Goal: Transaction & Acquisition: Book appointment/travel/reservation

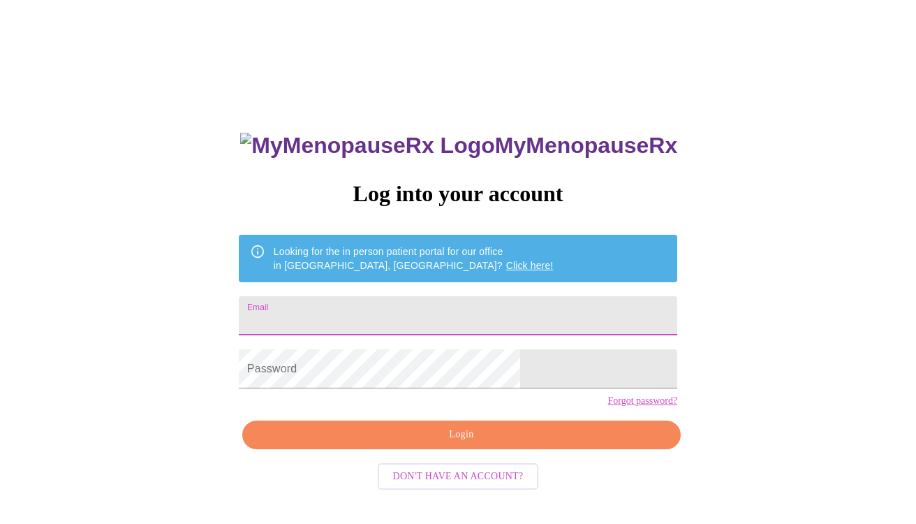
type input "[EMAIL_ADDRESS][DOMAIN_NAME]"
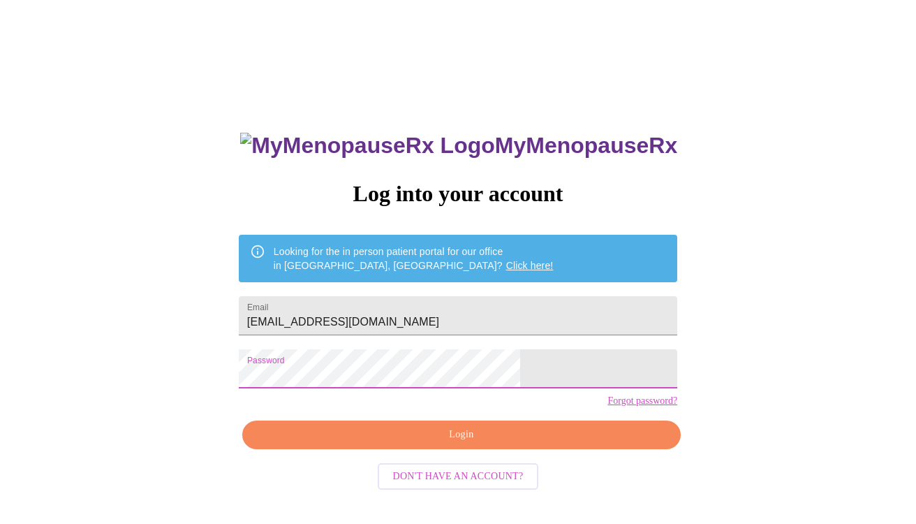
click at [465, 443] on span "Login" at bounding box center [461, 434] width 406 height 17
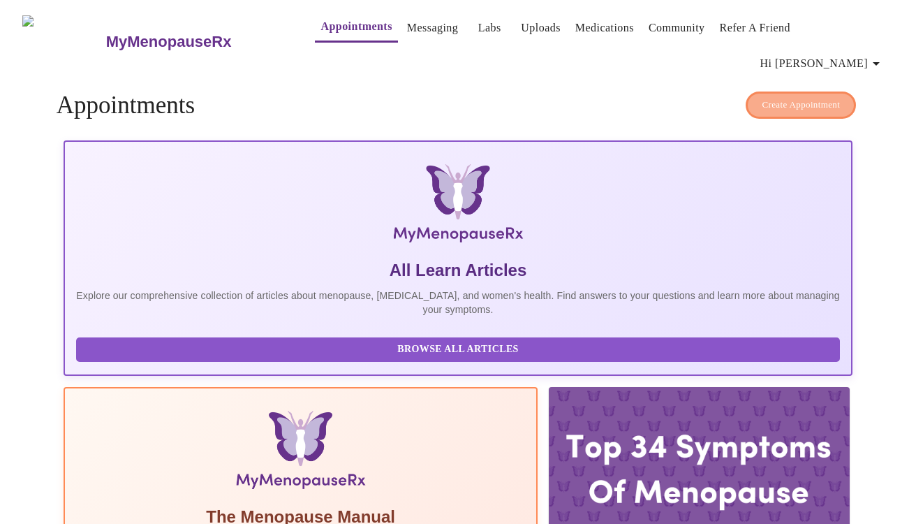
click at [793, 97] on span "Create Appointment" at bounding box center [801, 105] width 78 height 16
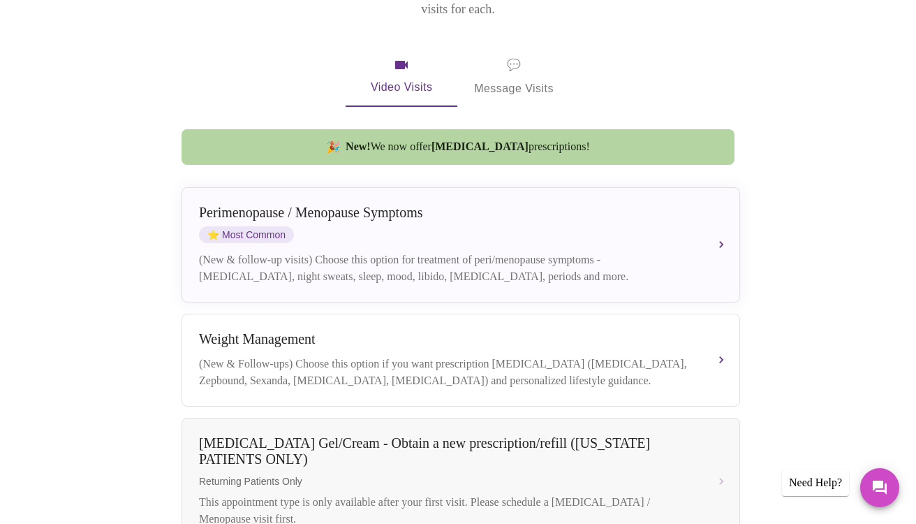
scroll to position [262, 0]
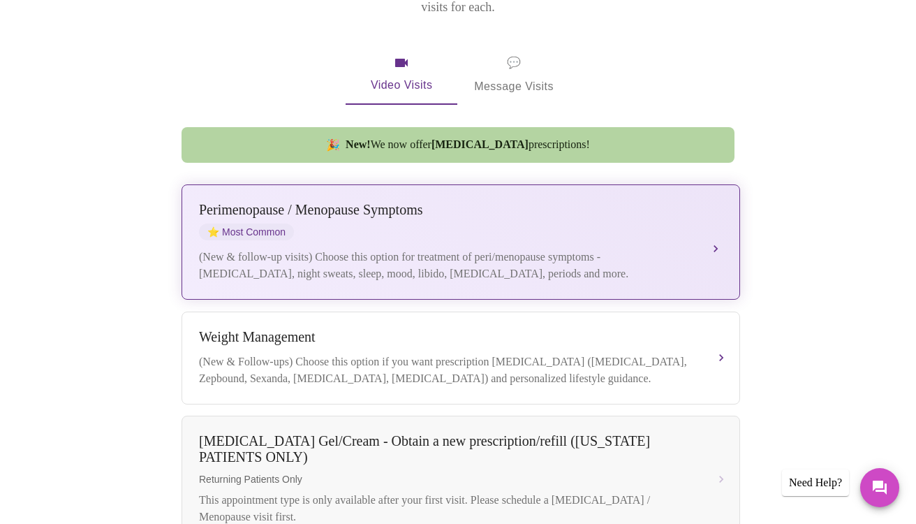
click at [335, 249] on div "(New & follow-up visits) Choose this option for treatment of peri/menopause sym…" at bounding box center [447, 266] width 496 height 34
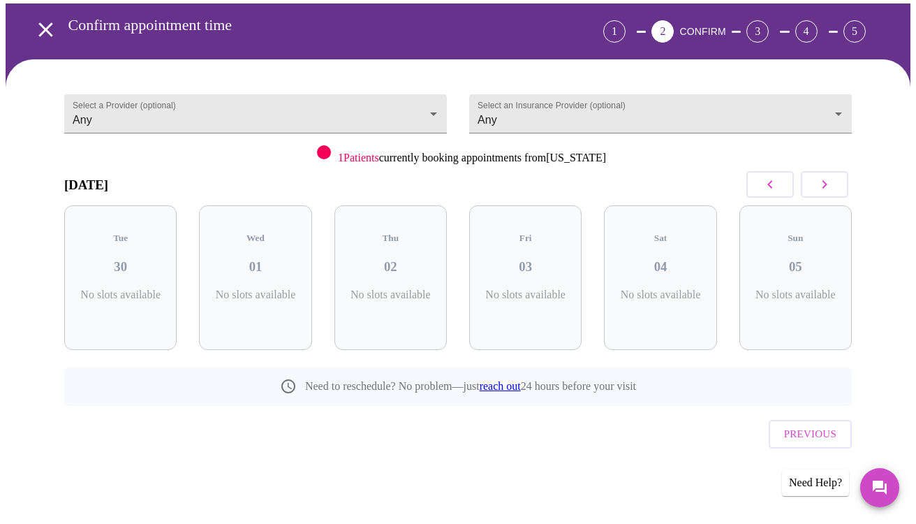
scroll to position [25, 0]
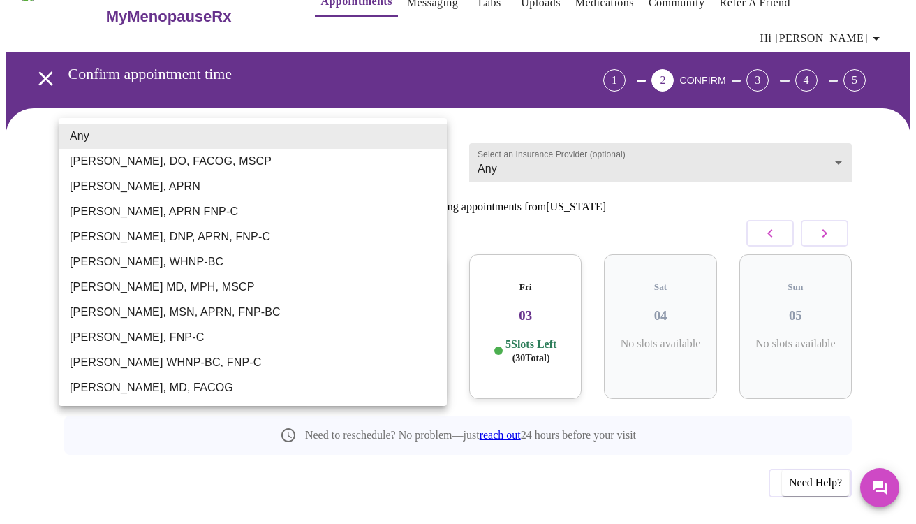
click at [298, 138] on body "MyMenopauseRx Appointments Messaging Labs Uploads Medications Community Refer a…" at bounding box center [458, 273] width 905 height 587
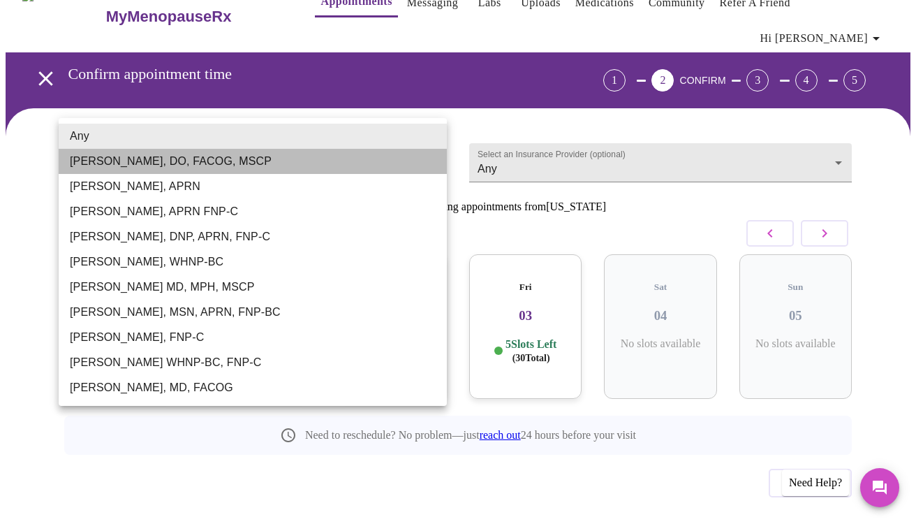
click at [146, 161] on li "[PERSON_NAME], DO, FACOG, MSCP" at bounding box center [253, 161] width 388 height 25
type input "[PERSON_NAME], DO, FACOG, MSCP"
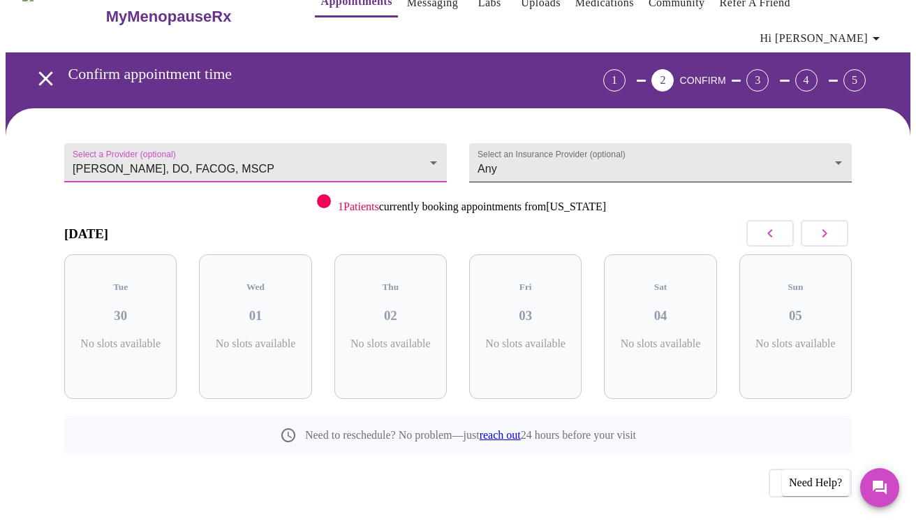
click at [591, 129] on body "MyMenopauseRx Appointments Messaging Labs Uploads Medications Community Refer a…" at bounding box center [458, 273] width 905 height 587
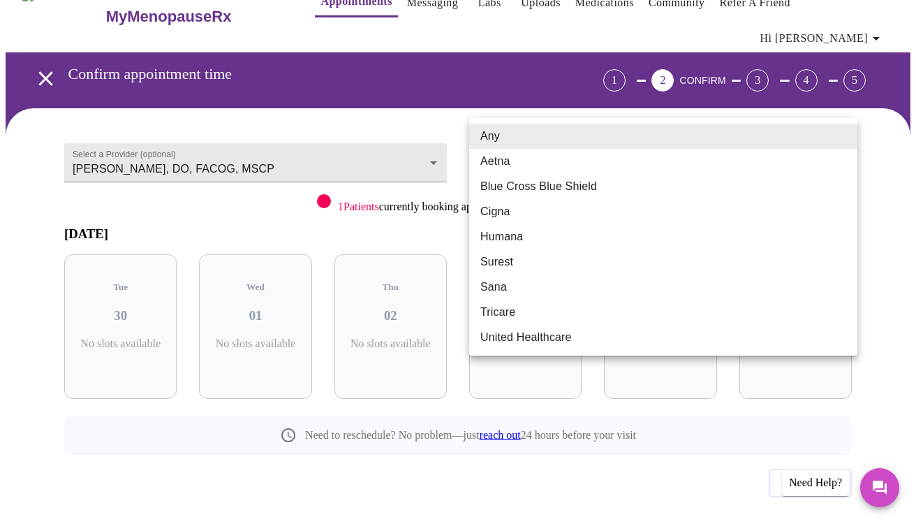
click at [529, 162] on li "Aetna" at bounding box center [663, 161] width 388 height 25
type input "Aetna"
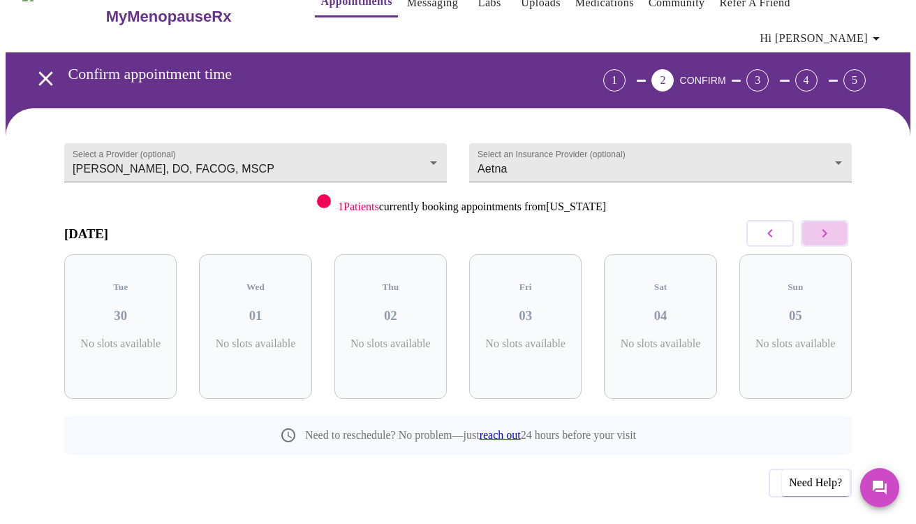
click at [827, 225] on icon "button" at bounding box center [824, 233] width 17 height 17
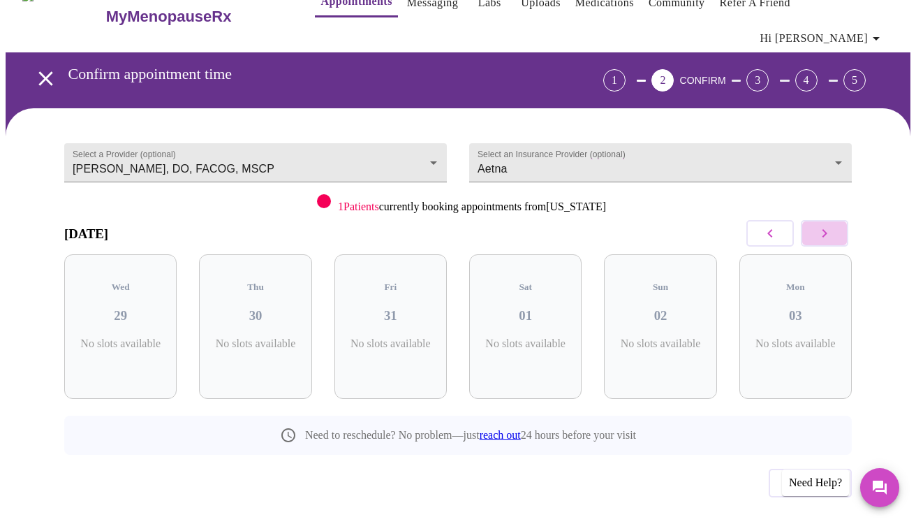
click at [827, 225] on icon "button" at bounding box center [824, 233] width 17 height 17
click at [801, 264] on div "Sun 09 No slots available" at bounding box center [796, 326] width 112 height 145
click at [823, 225] on icon "button" at bounding box center [824, 233] width 17 height 17
click at [434, 135] on body "MyMenopauseRx Appointments Messaging Labs Uploads Medications Community Refer a…" at bounding box center [458, 273] width 905 height 587
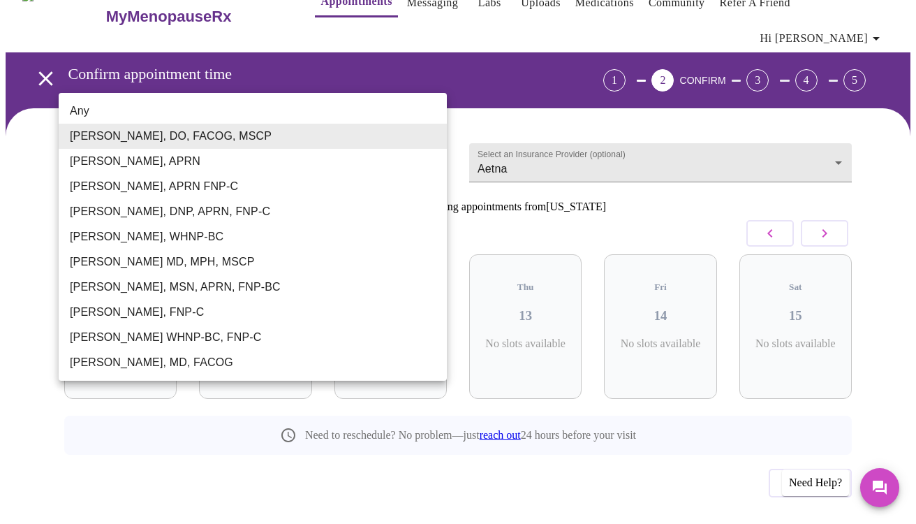
click at [215, 295] on li "[PERSON_NAME], MSN, APRN, FNP-BC" at bounding box center [253, 286] width 388 height 25
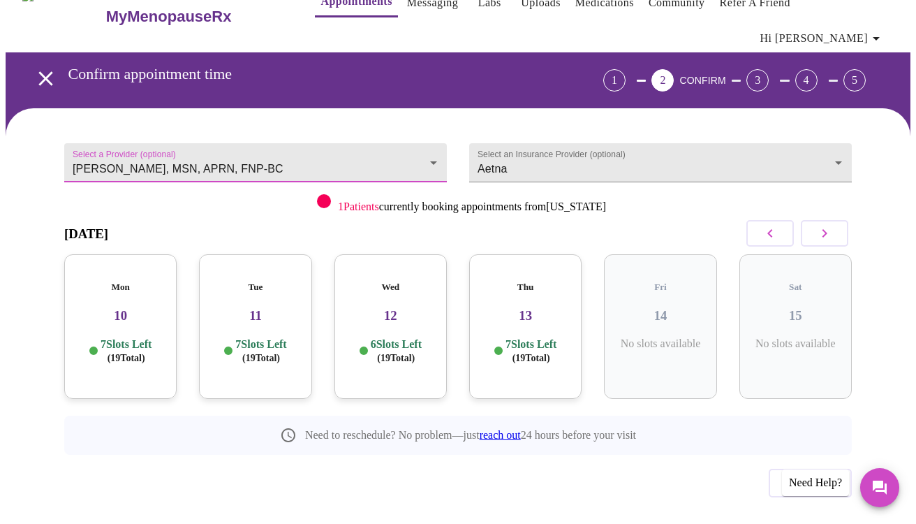
click at [372, 308] on h3 "12" at bounding box center [391, 315] width 90 height 15
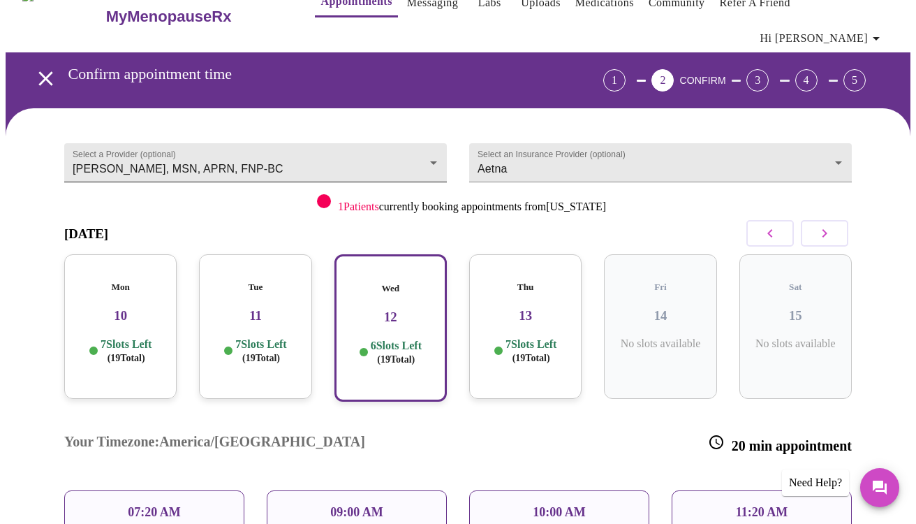
click at [416, 132] on body "MyMenopauseRx Appointments Messaging Labs Uploads Medications Community Refer a…" at bounding box center [458, 374] width 905 height 789
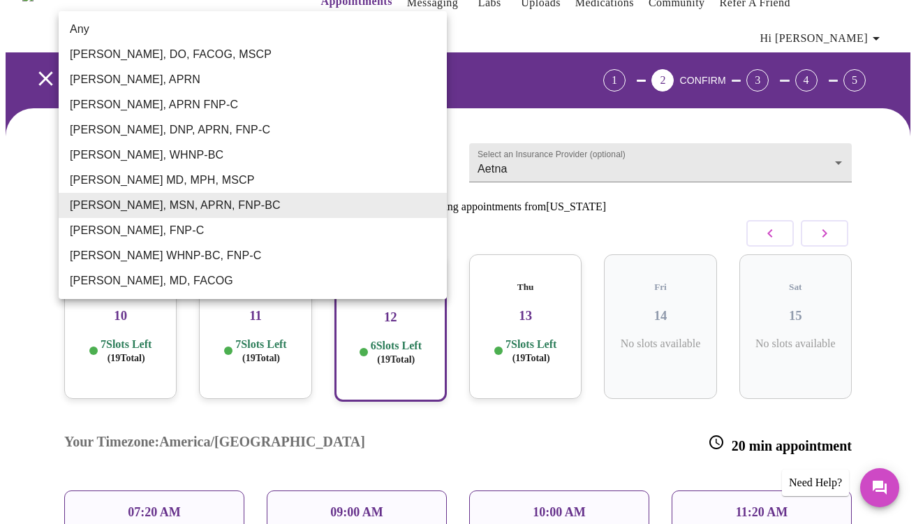
click at [128, 280] on li "[PERSON_NAME], MD, FACOG" at bounding box center [253, 280] width 388 height 25
type input "[PERSON_NAME], MD, FACOG"
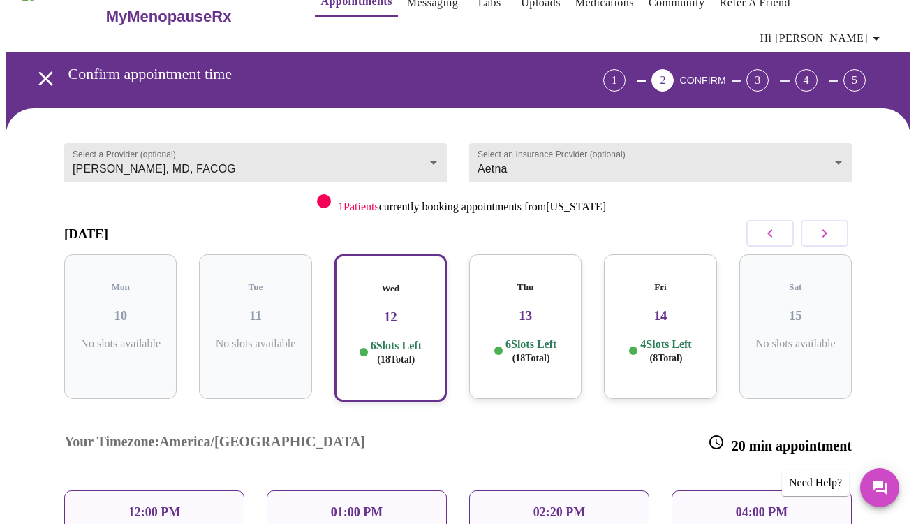
click at [334, 189] on div "1 Patients currently booking appointments from [US_STATE]" at bounding box center [458, 201] width 788 height 24
click at [352, 200] on span "1 Patients" at bounding box center [358, 206] width 41 height 12
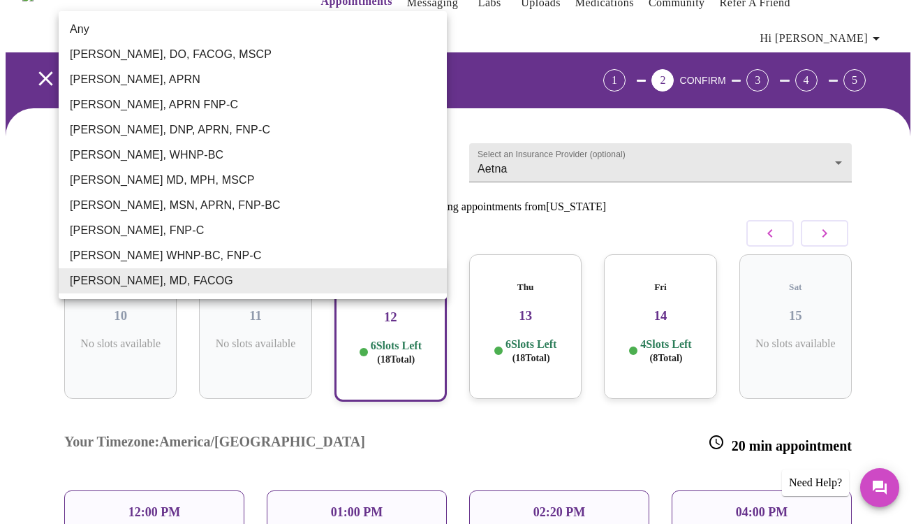
click at [429, 129] on body "MyMenopauseRx Appointments Messaging Labs Uploads Medications Community Refer a…" at bounding box center [458, 374] width 905 height 789
